Goal: Task Accomplishment & Management: Use online tool/utility

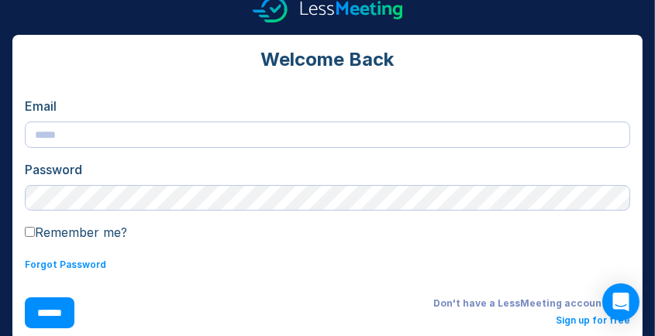
scroll to position [35, 0]
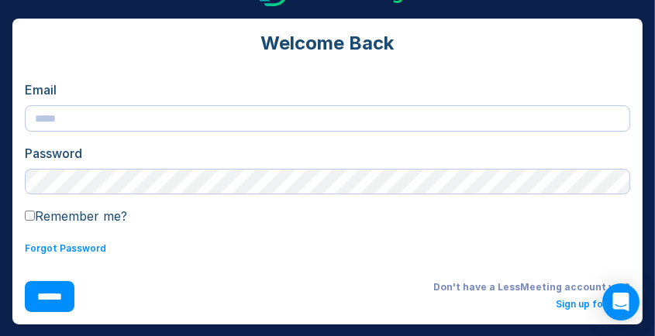
type input "**********"
click at [48, 216] on label "Remember me?" at bounding box center [76, 215] width 102 height 15
click at [55, 296] on input "******" at bounding box center [50, 296] width 50 height 31
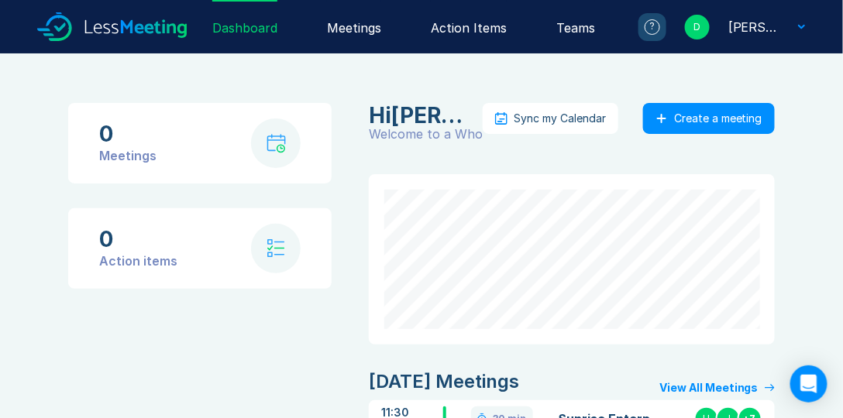
click at [335, 30] on div "Meetings" at bounding box center [354, 26] width 54 height 53
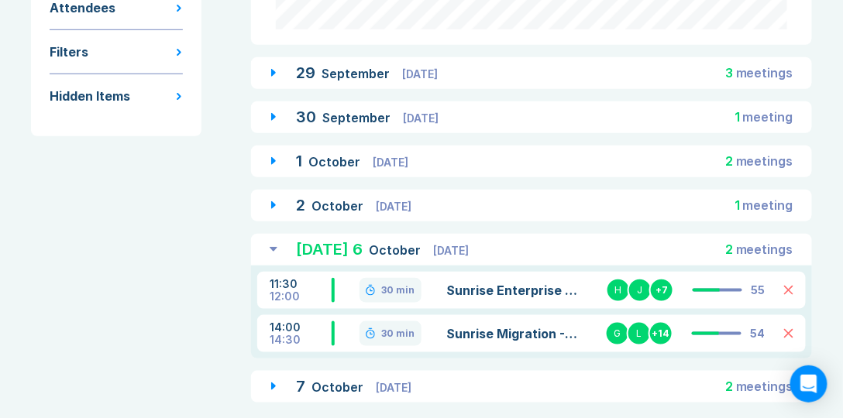
scroll to position [292, 0]
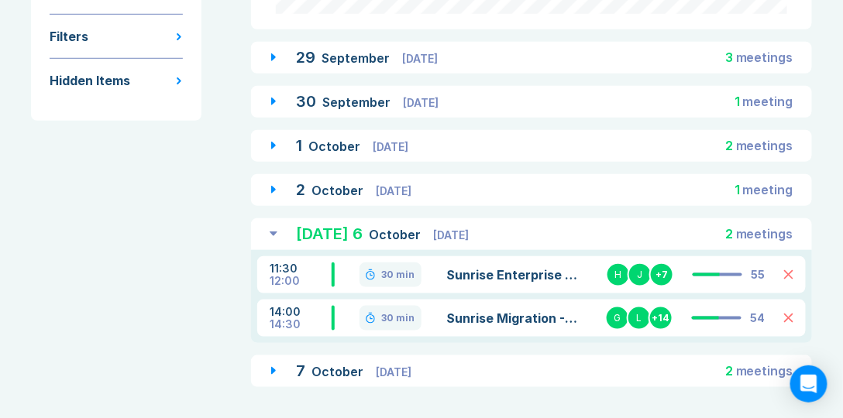
click at [274, 372] on icon at bounding box center [273, 371] width 5 height 8
click at [405, 370] on span "Tuesday" at bounding box center [394, 372] width 36 height 13
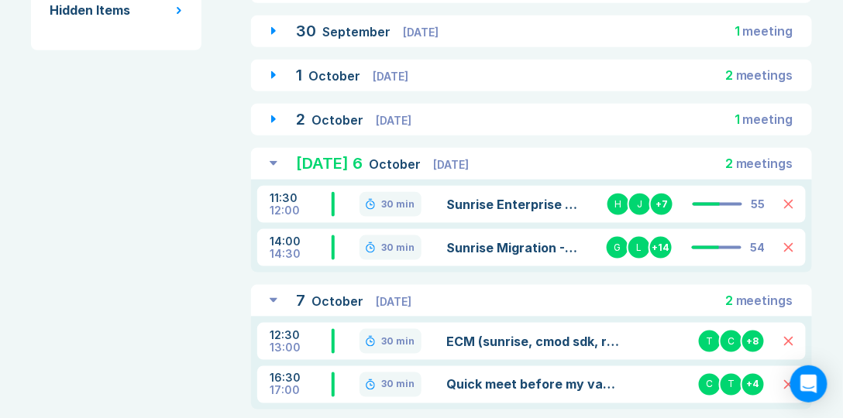
scroll to position [391, 0]
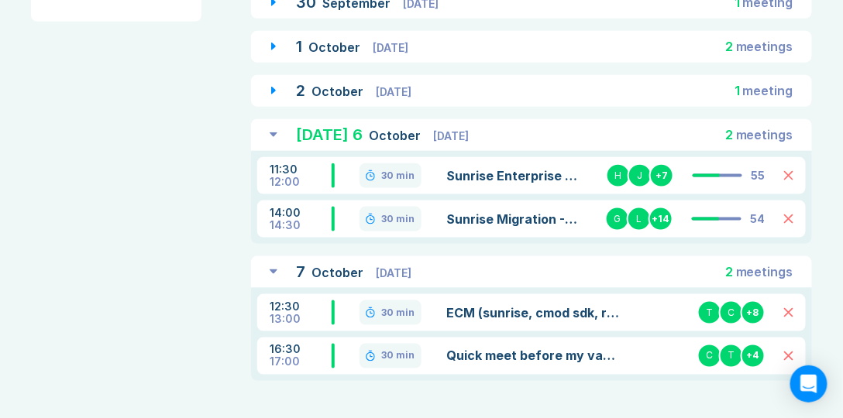
click at [529, 312] on link "ECM (sunrise, cmod sdk, riptide) support discussion" at bounding box center [533, 313] width 174 height 19
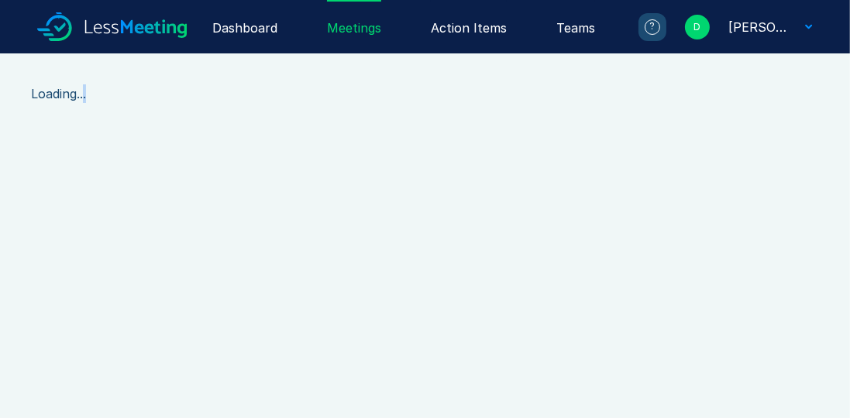
click at [529, 312] on body "Dashboard Meetings Action Items Teams ? D David Fox Loading..." at bounding box center [425, 209] width 850 height 418
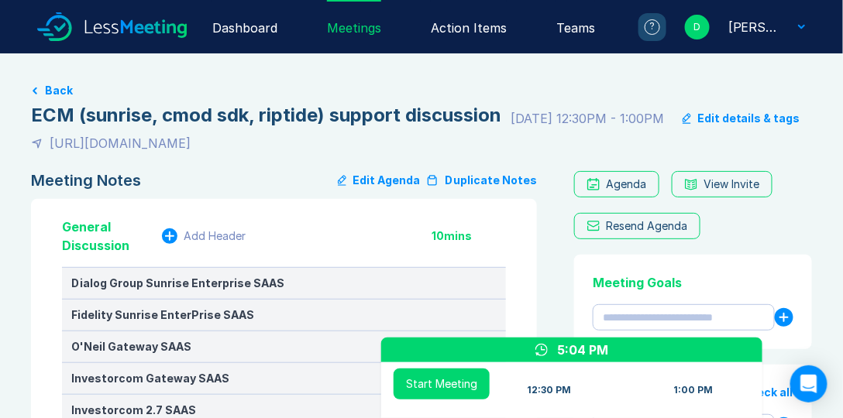
click at [476, 180] on button "Duplicate Notes" at bounding box center [481, 180] width 111 height 19
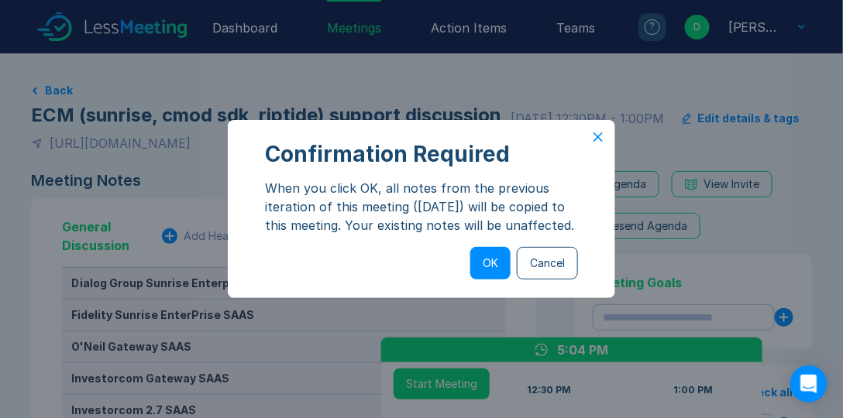
click at [480, 280] on button "OK" at bounding box center [490, 263] width 40 height 33
click at [487, 274] on button "OK" at bounding box center [490, 263] width 40 height 33
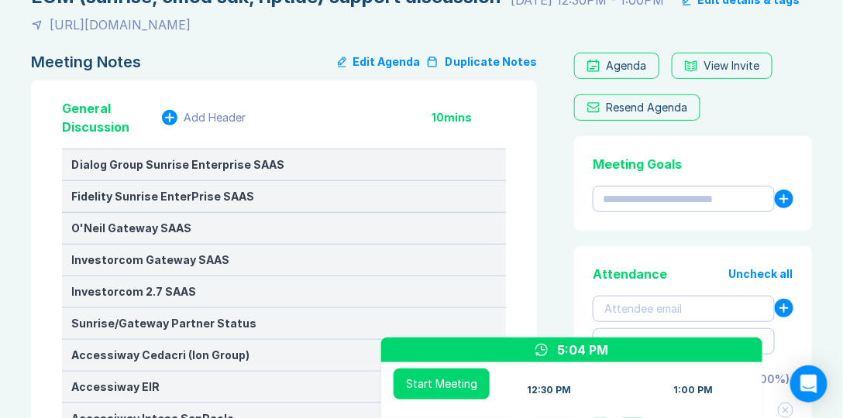
scroll to position [133, 0]
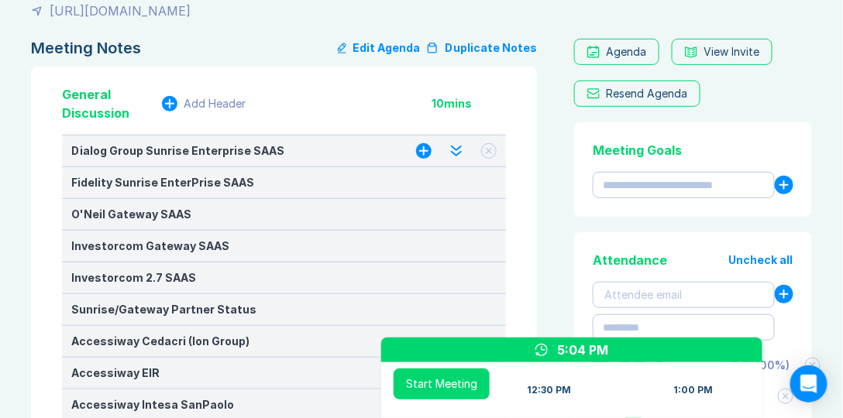
click at [494, 153] on button at bounding box center [488, 150] width 15 height 15
click at [487, 177] on button at bounding box center [488, 182] width 15 height 15
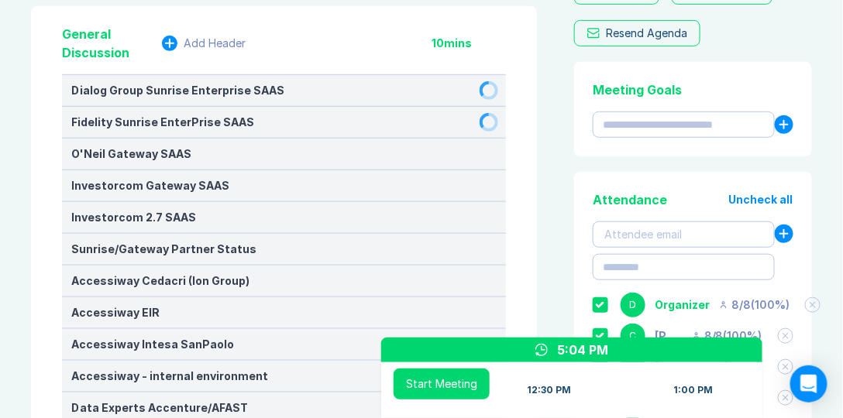
scroll to position [221, 0]
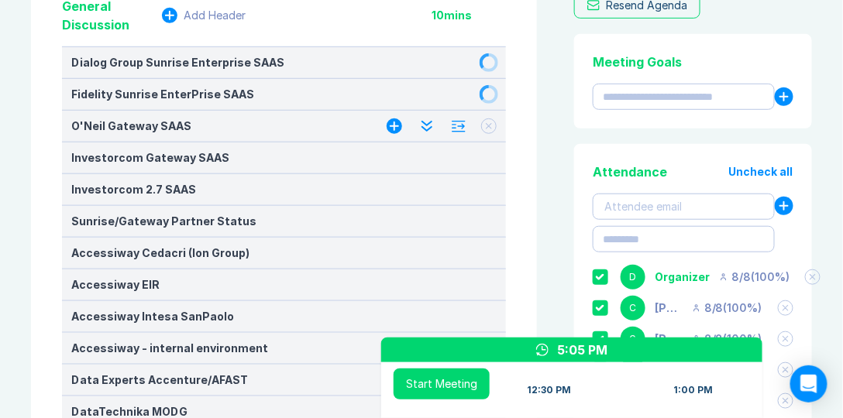
click at [488, 129] on button at bounding box center [488, 126] width 15 height 15
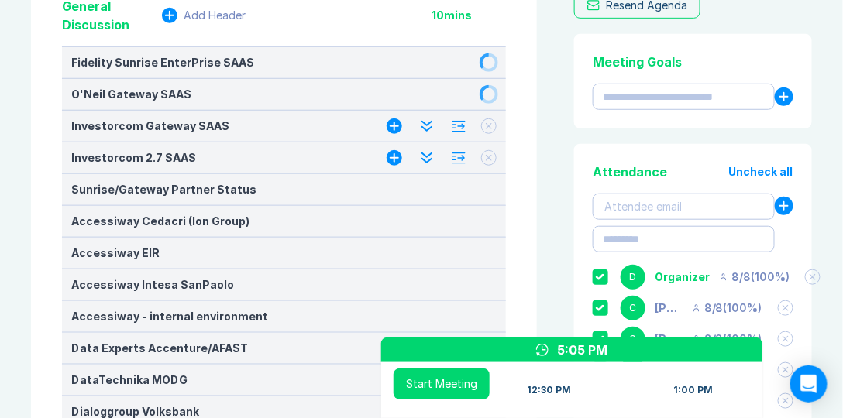
click at [491, 157] on icon at bounding box center [489, 158] width 6 height 6
click at [484, 219] on button at bounding box center [488, 221] width 15 height 15
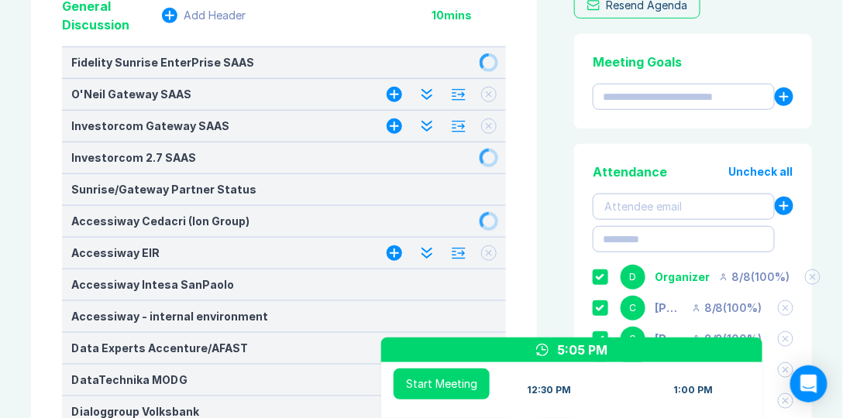
click at [494, 251] on button at bounding box center [488, 253] width 15 height 15
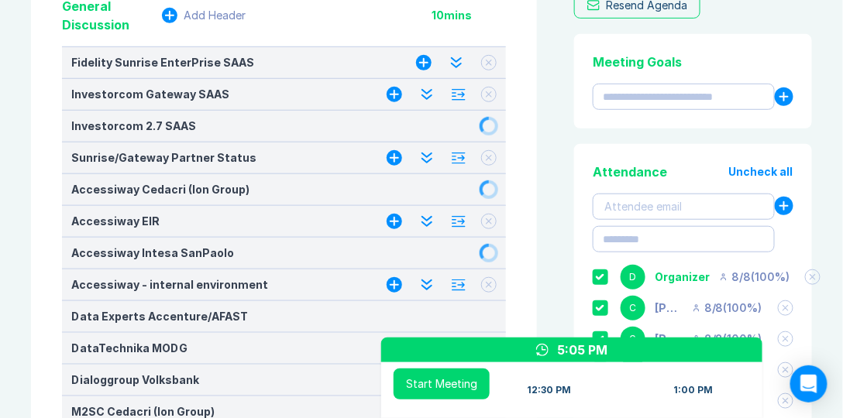
click at [487, 287] on button at bounding box center [488, 284] width 15 height 15
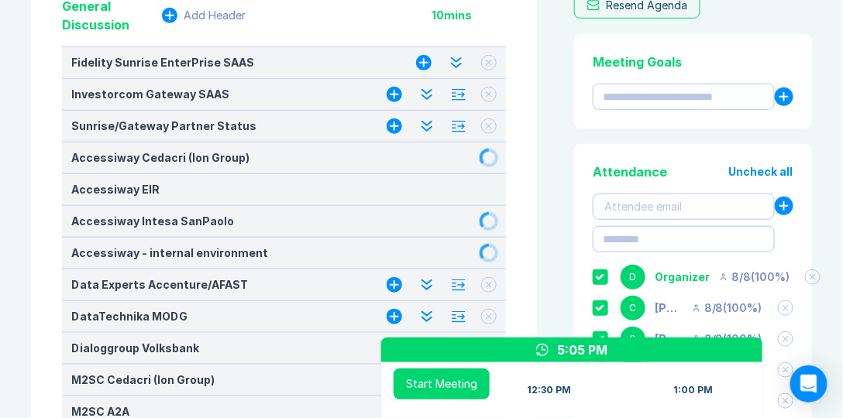
click at [494, 316] on button at bounding box center [488, 316] width 15 height 15
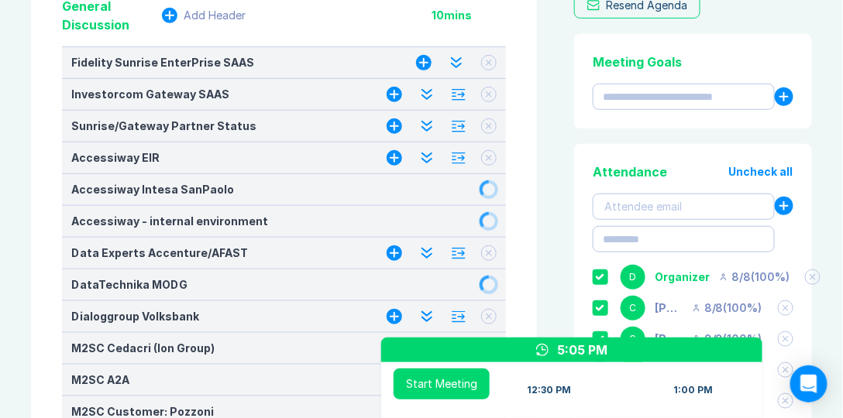
click at [484, 64] on button at bounding box center [488, 62] width 15 height 15
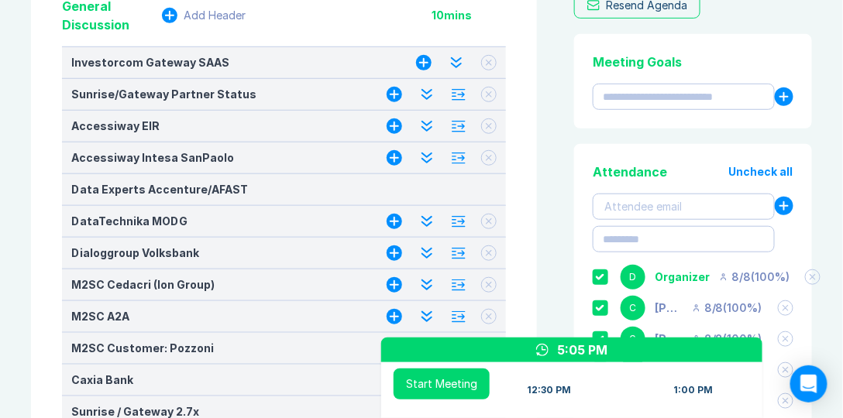
click at [487, 94] on icon at bounding box center [489, 94] width 6 height 6
click at [491, 126] on icon at bounding box center [489, 126] width 5 height 5
click at [494, 157] on button at bounding box center [488, 157] width 15 height 15
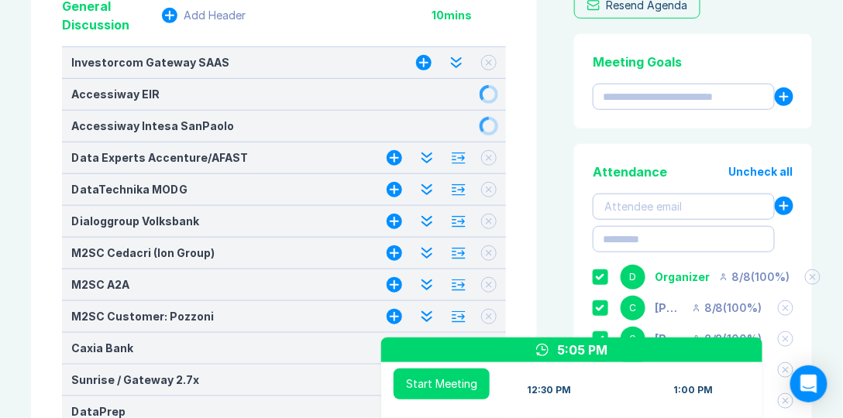
click at [493, 187] on button at bounding box center [488, 189] width 15 height 15
click at [489, 219] on icon at bounding box center [489, 221] width 5 height 5
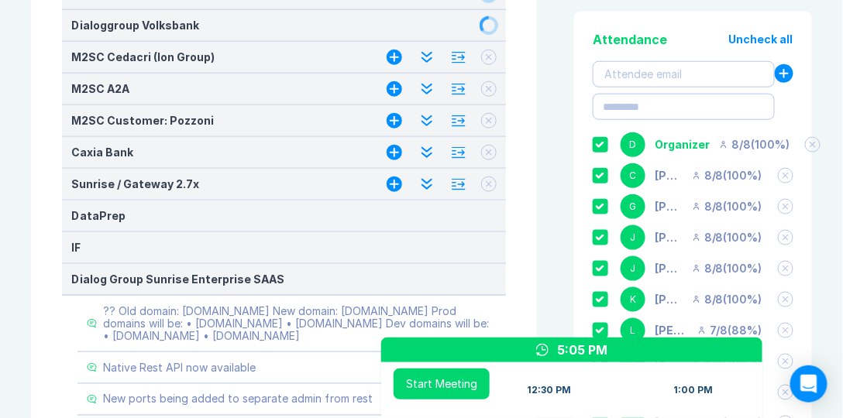
scroll to position [354, 0]
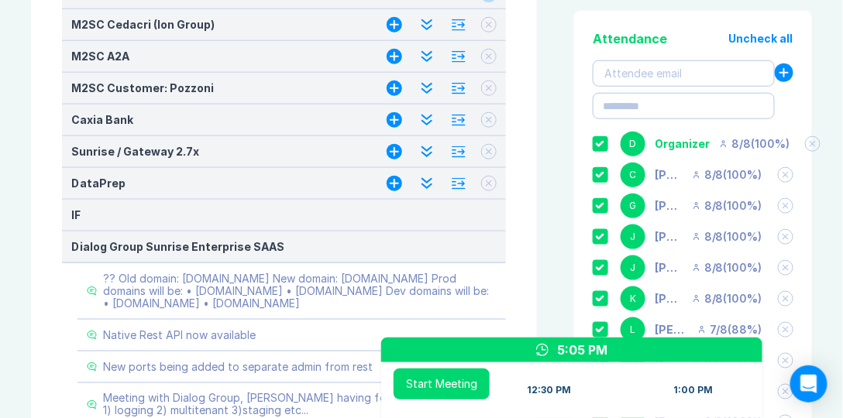
click at [496, 91] on div at bounding box center [442, 88] width 110 height 19
click at [491, 88] on icon at bounding box center [489, 88] width 5 height 5
click at [494, 121] on button at bounding box center [488, 119] width 15 height 15
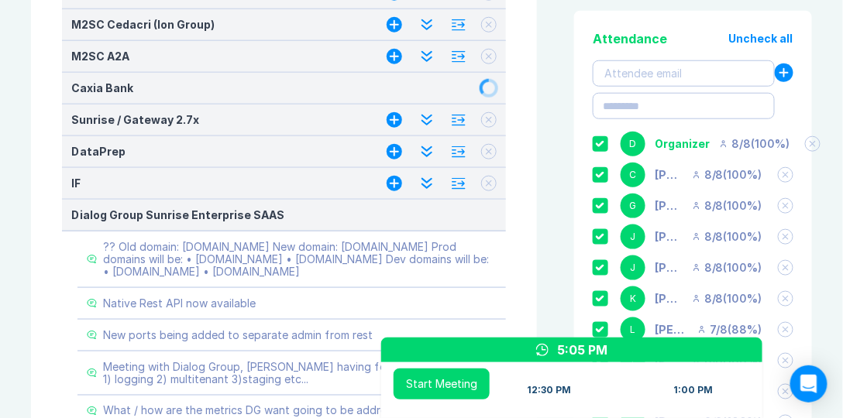
click at [480, 150] on div at bounding box center [442, 152] width 110 height 19
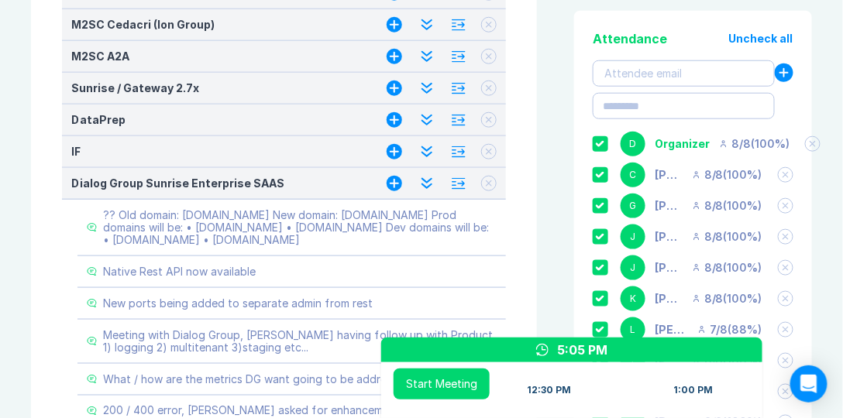
click at [484, 149] on button at bounding box center [488, 151] width 15 height 15
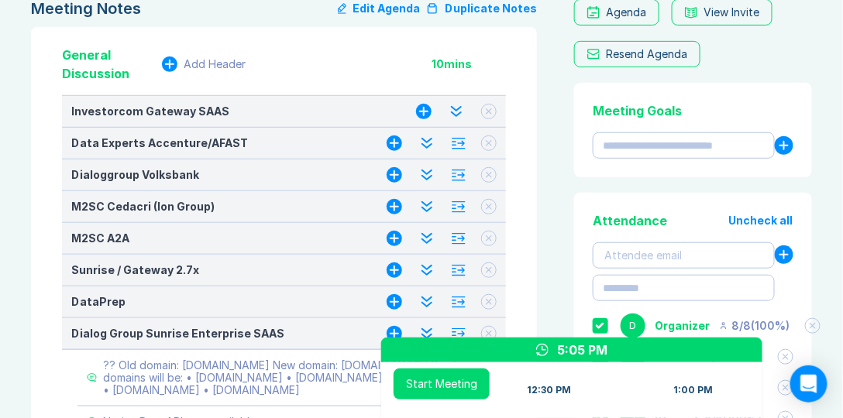
scroll to position [221, 0]
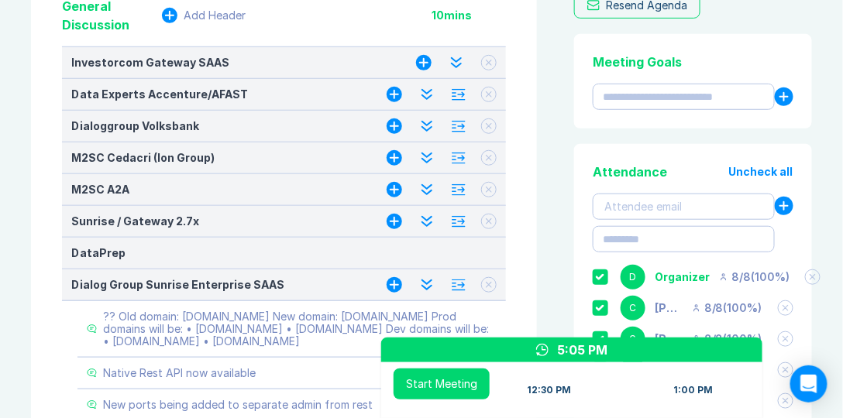
click at [487, 64] on icon at bounding box center [489, 63] width 6 height 6
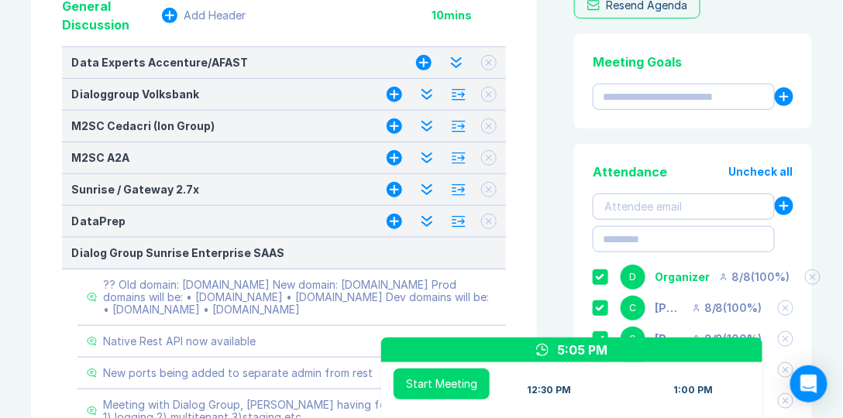
click at [489, 64] on icon at bounding box center [489, 63] width 6 height 6
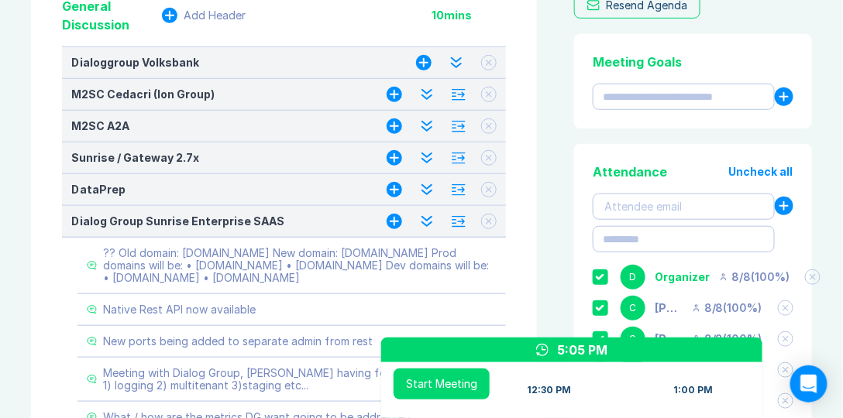
click at [489, 65] on button at bounding box center [488, 62] width 15 height 15
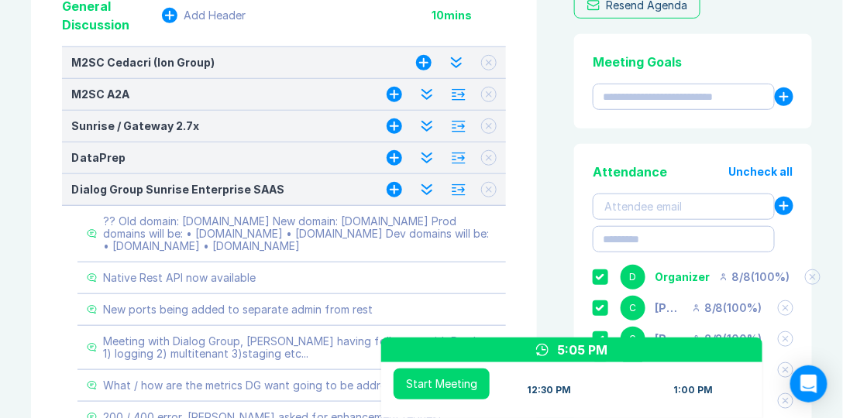
click at [489, 65] on button at bounding box center [488, 62] width 15 height 15
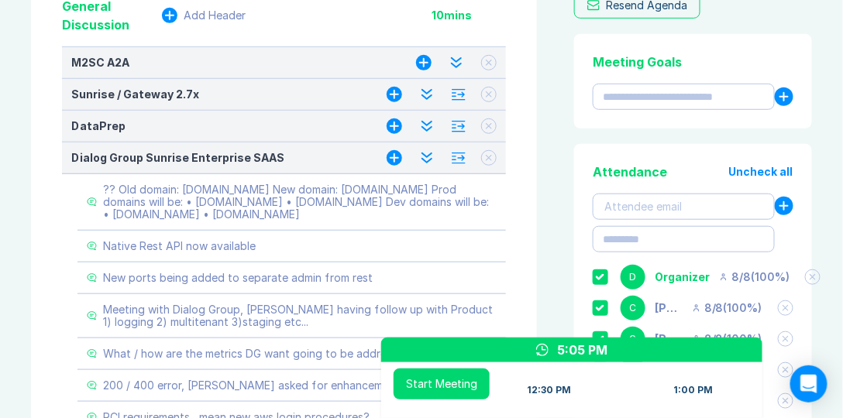
click at [489, 65] on button at bounding box center [488, 62] width 15 height 15
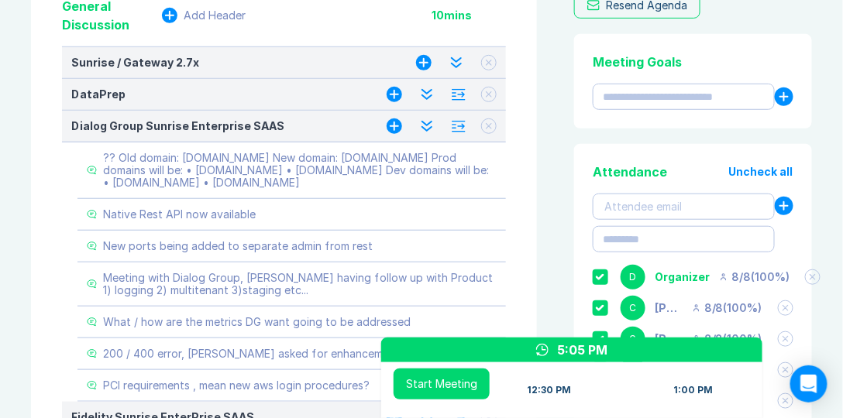
click at [488, 62] on icon at bounding box center [489, 63] width 6 height 6
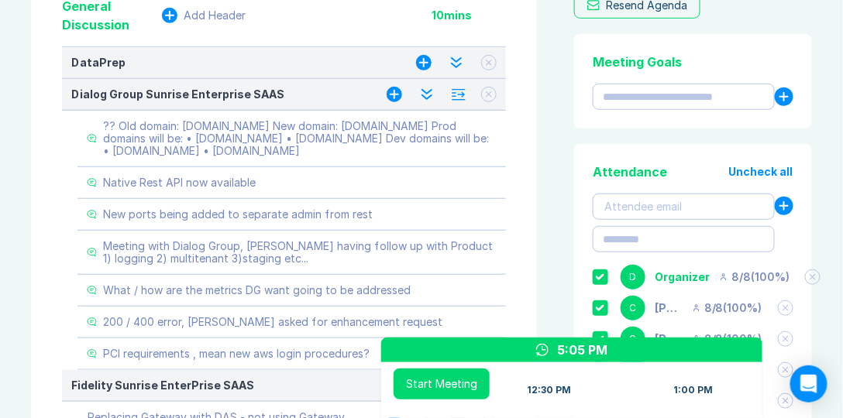
click at [486, 60] on icon at bounding box center [489, 63] width 6 height 6
